Goal: Task Accomplishment & Management: Use online tool/utility

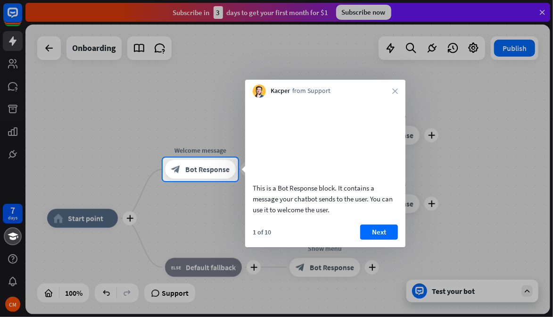
click at [463, 215] on div at bounding box center [276, 249] width 553 height 136
click at [382, 240] on button "Next" at bounding box center [379, 232] width 38 height 15
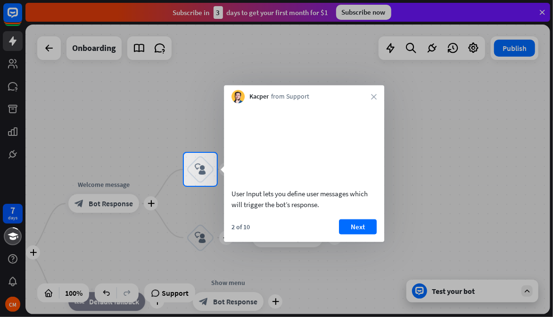
click at [361, 234] on button "Next" at bounding box center [358, 226] width 38 height 15
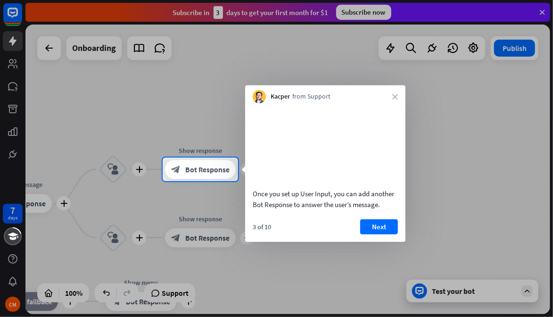
click at [379, 234] on button "Next" at bounding box center [379, 226] width 38 height 15
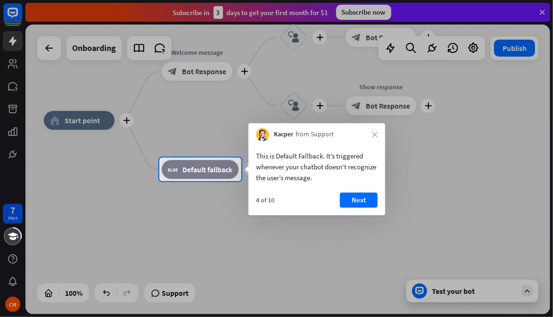
click at [359, 201] on button "Next" at bounding box center [359, 199] width 38 height 15
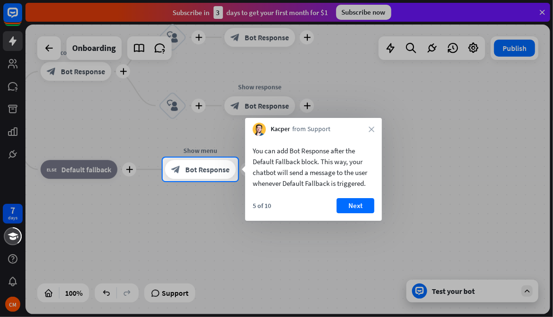
click at [358, 208] on button "Next" at bounding box center [356, 205] width 38 height 15
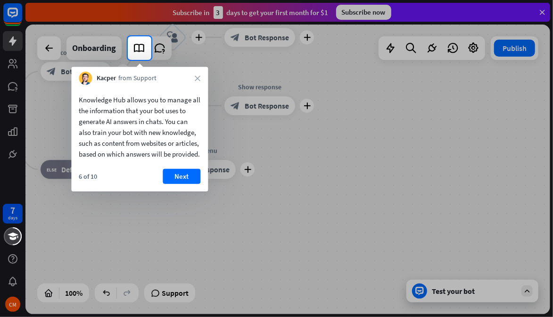
click at [174, 184] on button "Next" at bounding box center [182, 176] width 38 height 15
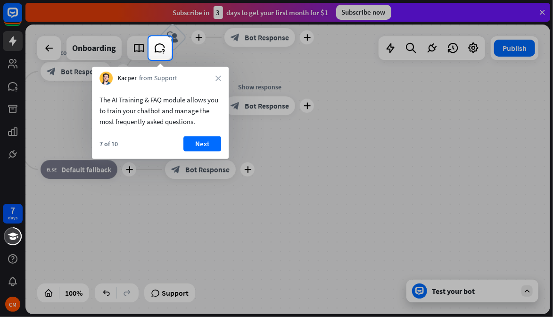
click at [187, 146] on button "Next" at bounding box center [203, 143] width 38 height 15
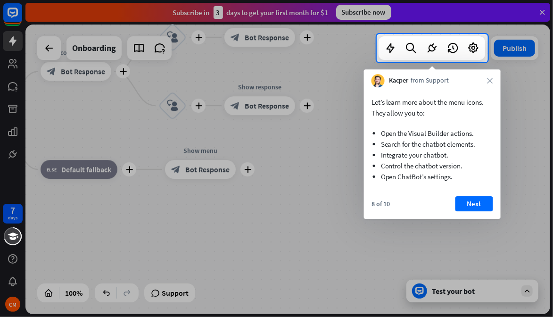
click at [474, 201] on button "Next" at bounding box center [475, 203] width 38 height 15
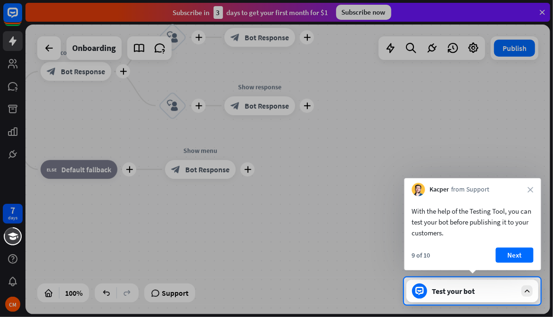
click at [518, 260] on button "Next" at bounding box center [515, 255] width 38 height 15
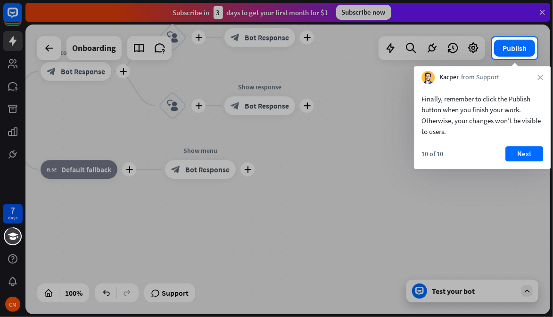
click at [533, 154] on button "Next" at bounding box center [525, 153] width 38 height 15
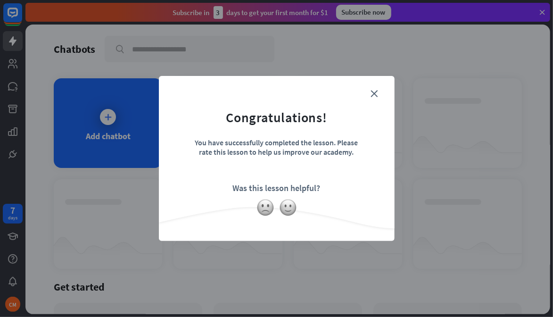
click at [288, 208] on img at bounding box center [288, 208] width 18 height 18
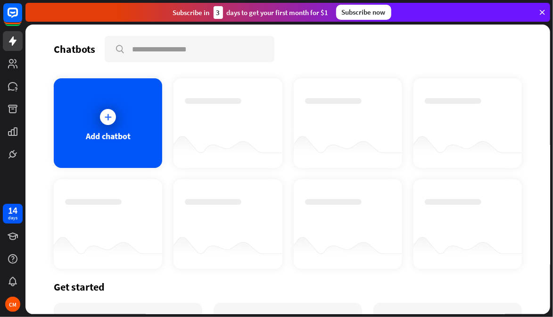
click at [105, 114] on icon at bounding box center [107, 116] width 9 height 9
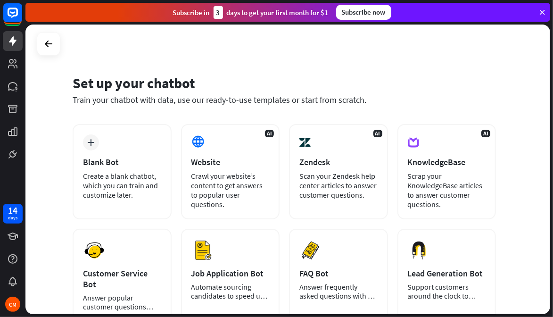
click at [375, 269] on div "FAQ Bot" at bounding box center [339, 273] width 78 height 11
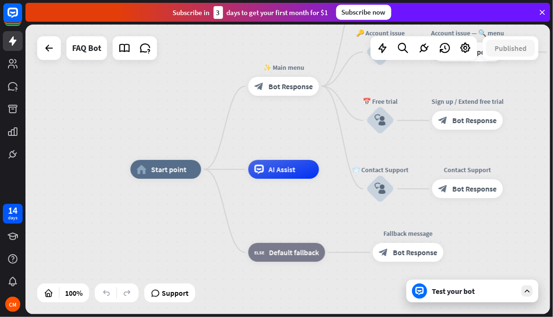
click at [468, 295] on div "Test your bot" at bounding box center [474, 290] width 85 height 9
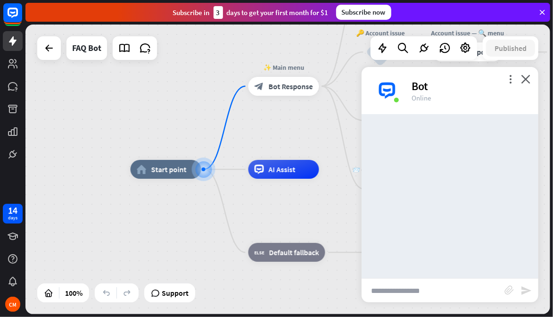
click at [511, 291] on icon "block_attachment" at bounding box center [509, 289] width 9 height 9
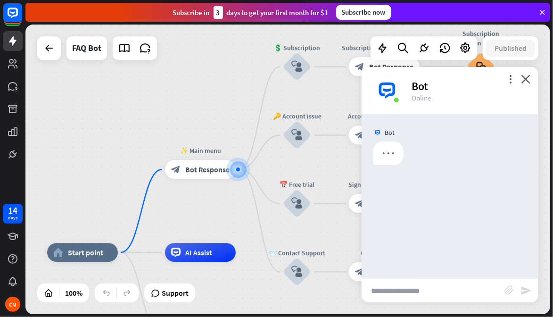
click at [512, 288] on icon "block_attachment" at bounding box center [509, 289] width 9 height 9
click at [510, 289] on icon "block_attachment" at bounding box center [509, 289] width 9 height 9
click at [510, 292] on icon "block_attachment" at bounding box center [509, 289] width 9 height 9
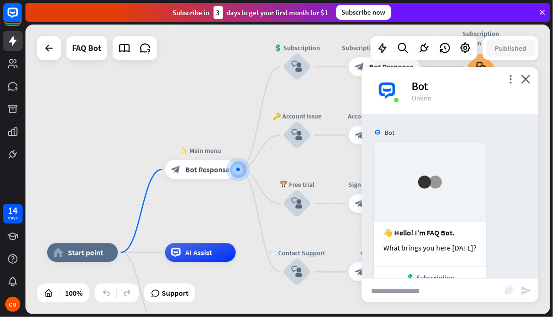
scroll to position [87, 0]
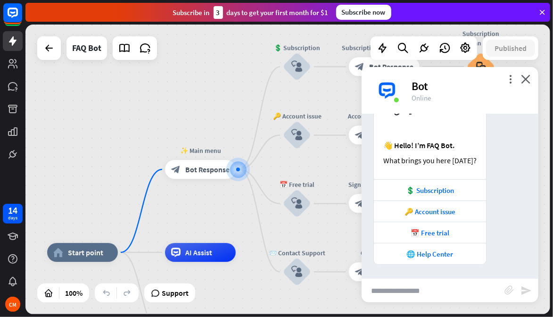
click at [510, 289] on icon "block_attachment" at bounding box center [509, 289] width 9 height 9
click at [467, 286] on div "Document" at bounding box center [457, 289] width 81 height 17
click at [417, 294] on input "text" at bounding box center [433, 291] width 143 height 24
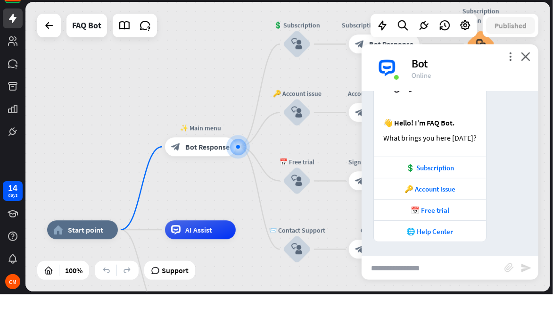
click at [510, 290] on icon "block_attachment" at bounding box center [509, 289] width 9 height 9
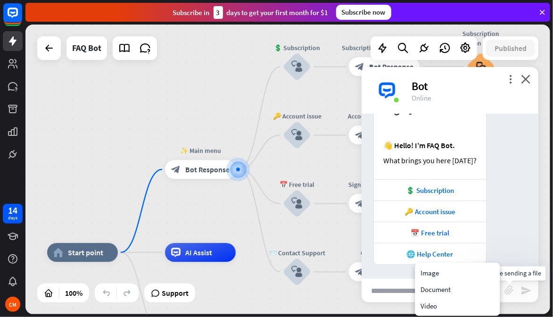
click at [452, 289] on div "Document" at bounding box center [457, 289] width 81 height 17
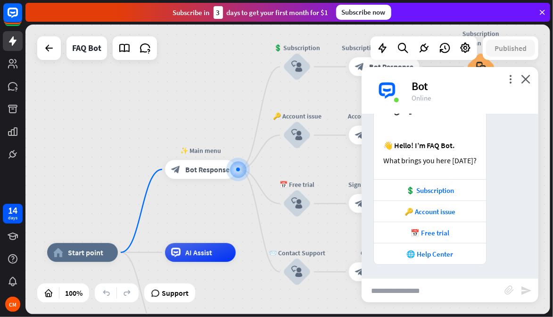
click at [512, 291] on icon "block_attachment" at bounding box center [509, 289] width 9 height 9
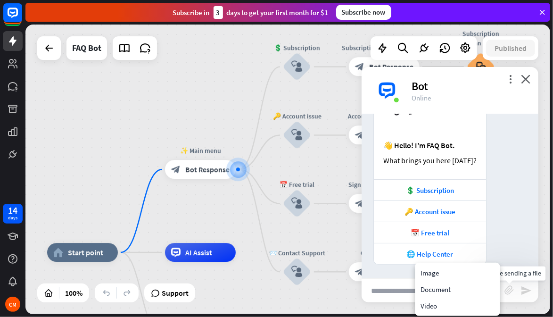
click at [454, 288] on div "Document" at bounding box center [457, 289] width 81 height 17
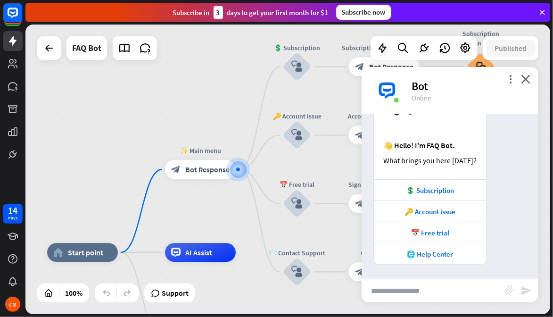
click at [513, 290] on icon "block_attachment" at bounding box center [509, 289] width 9 height 9
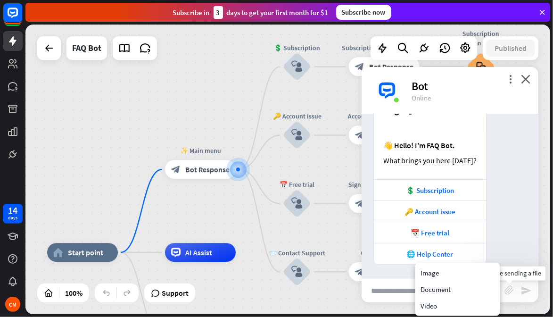
click at [470, 286] on div "Document" at bounding box center [457, 289] width 81 height 17
